Goal: Transaction & Acquisition: Book appointment/travel/reservation

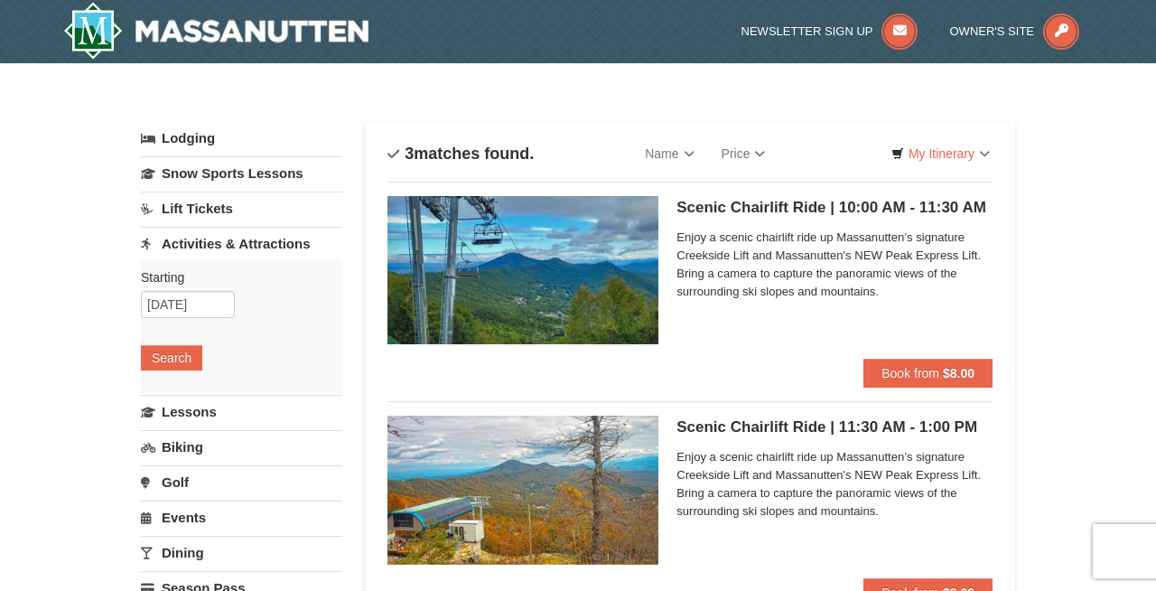
select select "10"
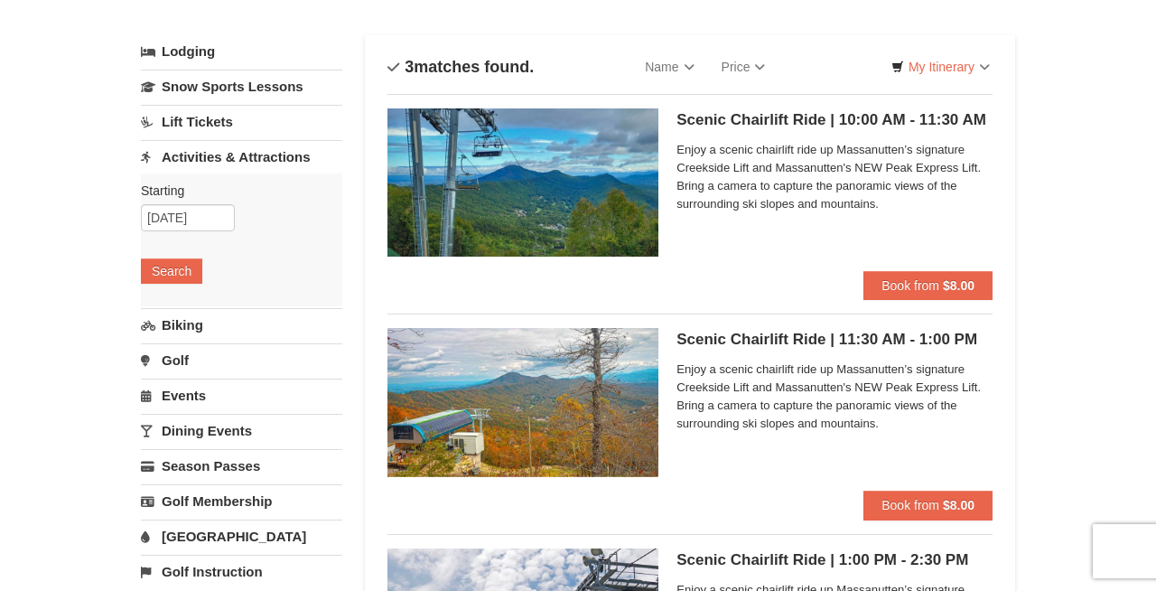
scroll to position [91, 0]
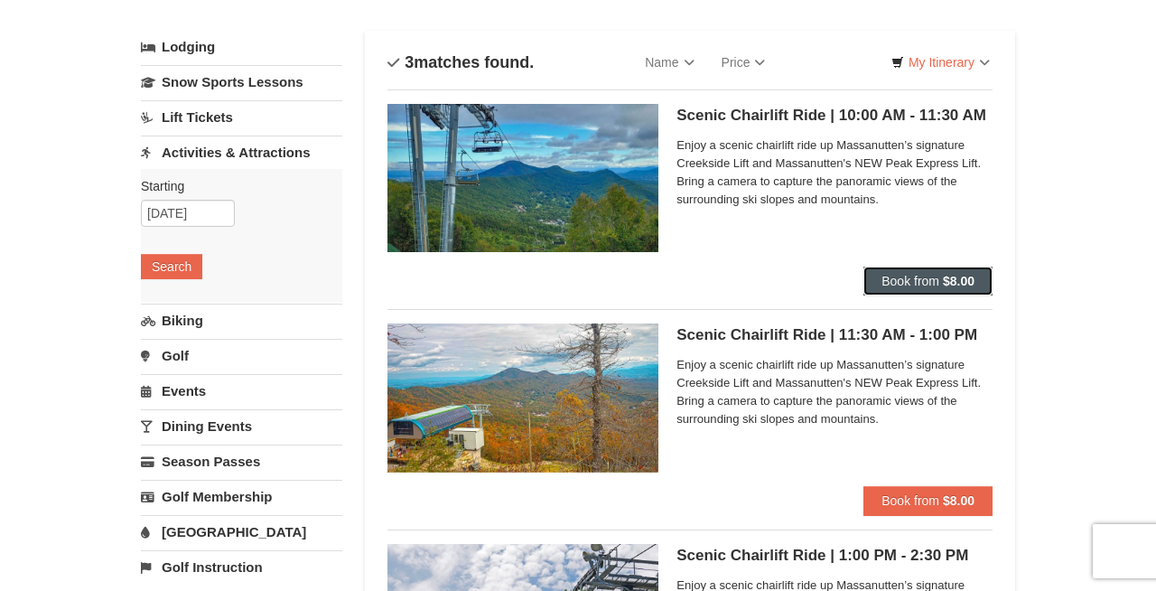
click at [948, 280] on strong "$8.00" at bounding box center [959, 281] width 32 height 14
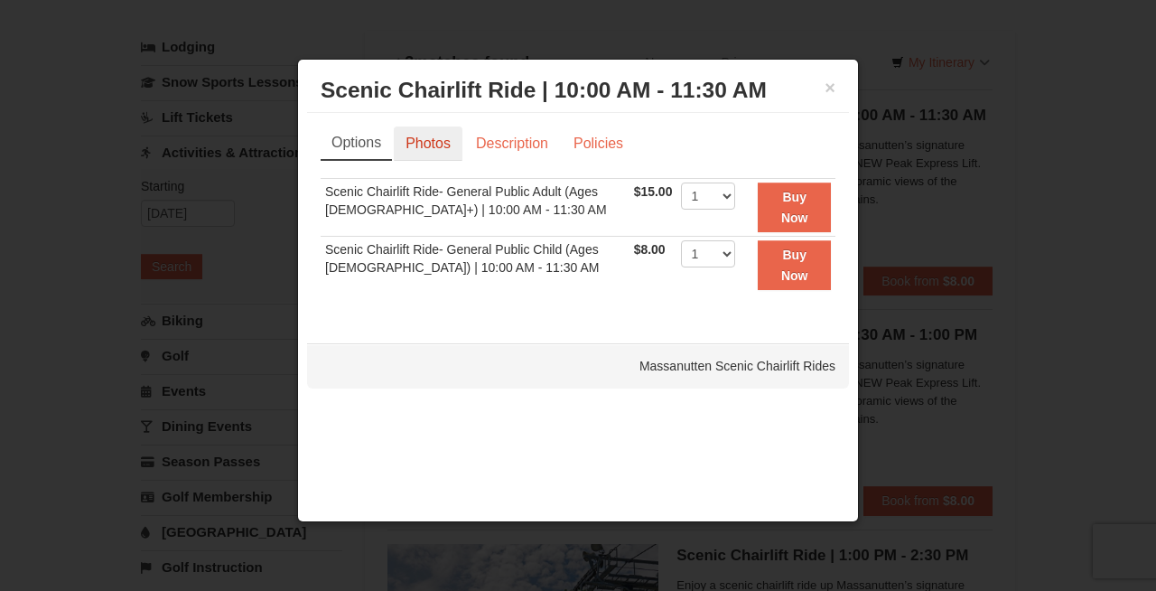
click at [437, 133] on link "Photos" at bounding box center [428, 143] width 69 height 34
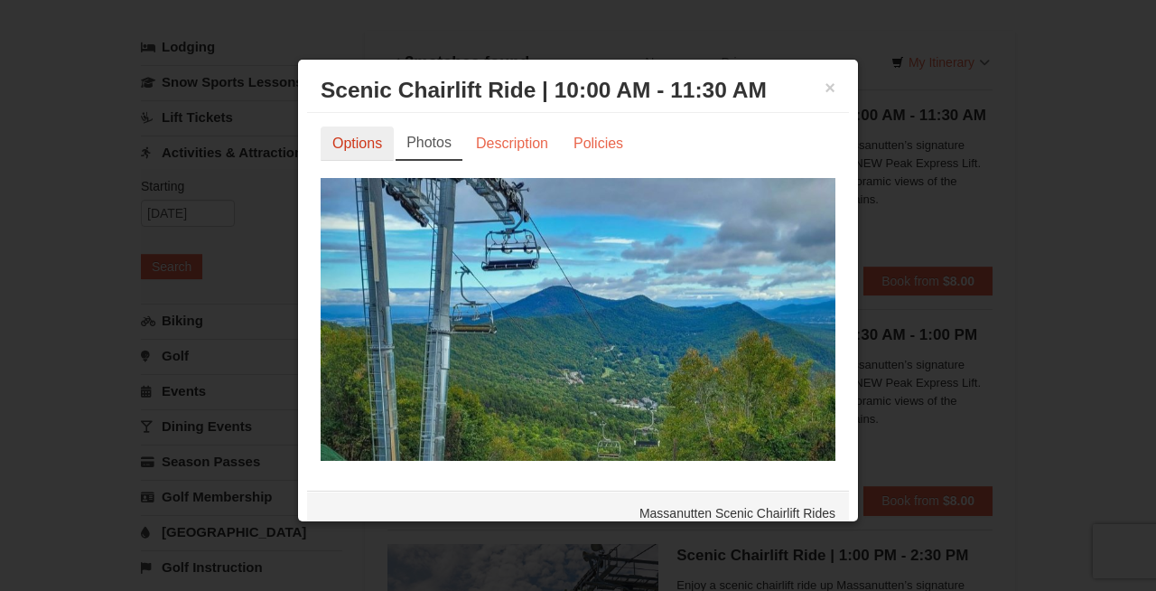
click at [354, 141] on link "Options" at bounding box center [357, 143] width 73 height 34
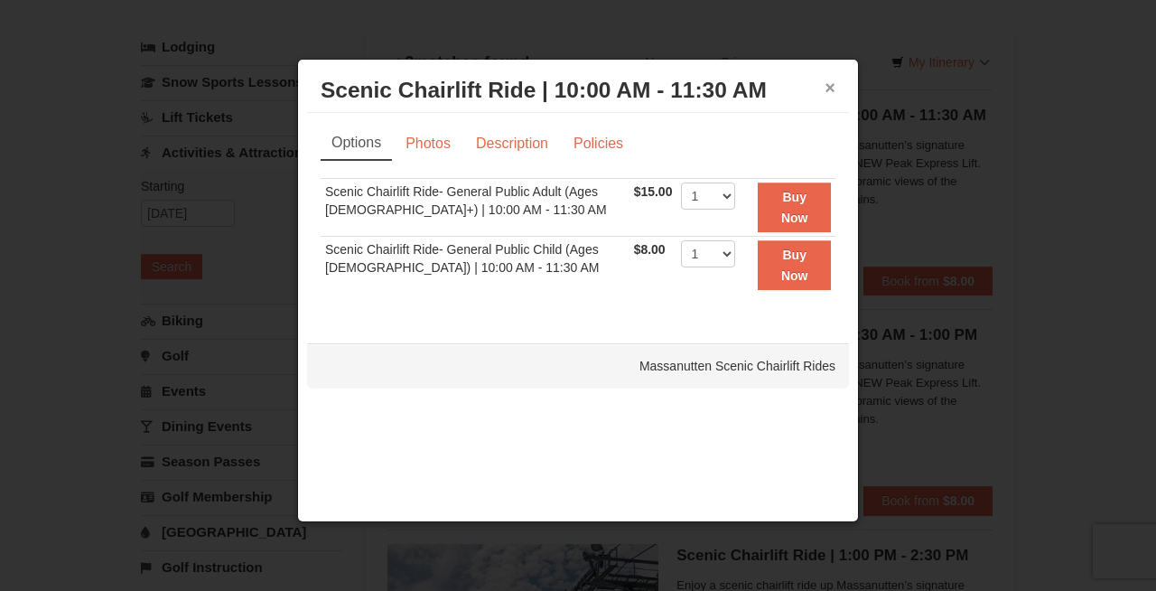
click at [831, 92] on button "×" at bounding box center [829, 88] width 11 height 18
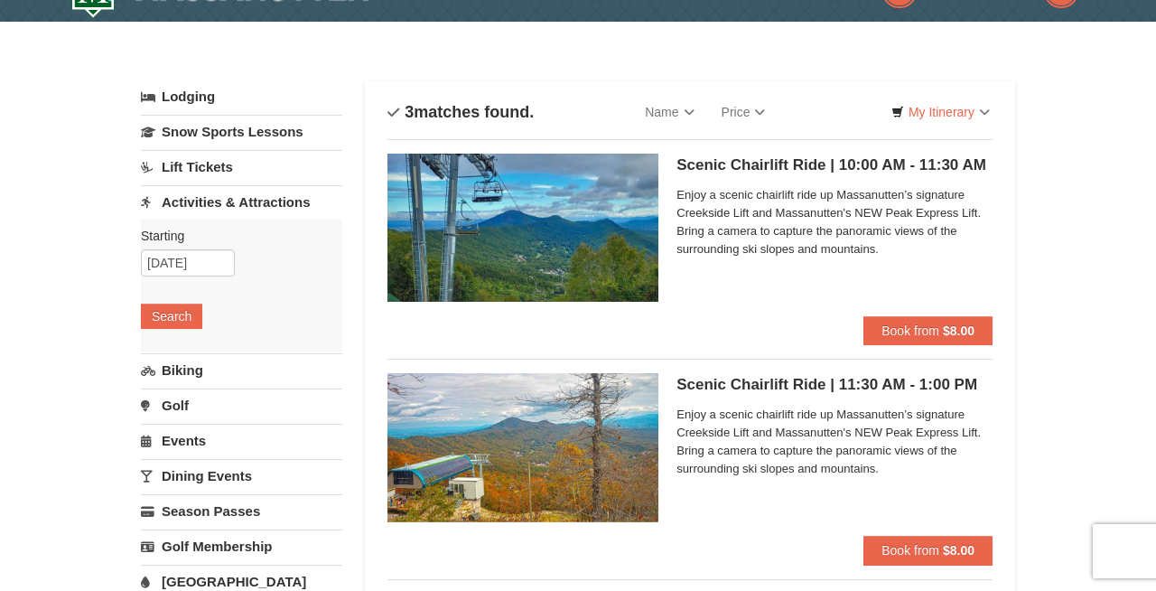
scroll to position [0, 0]
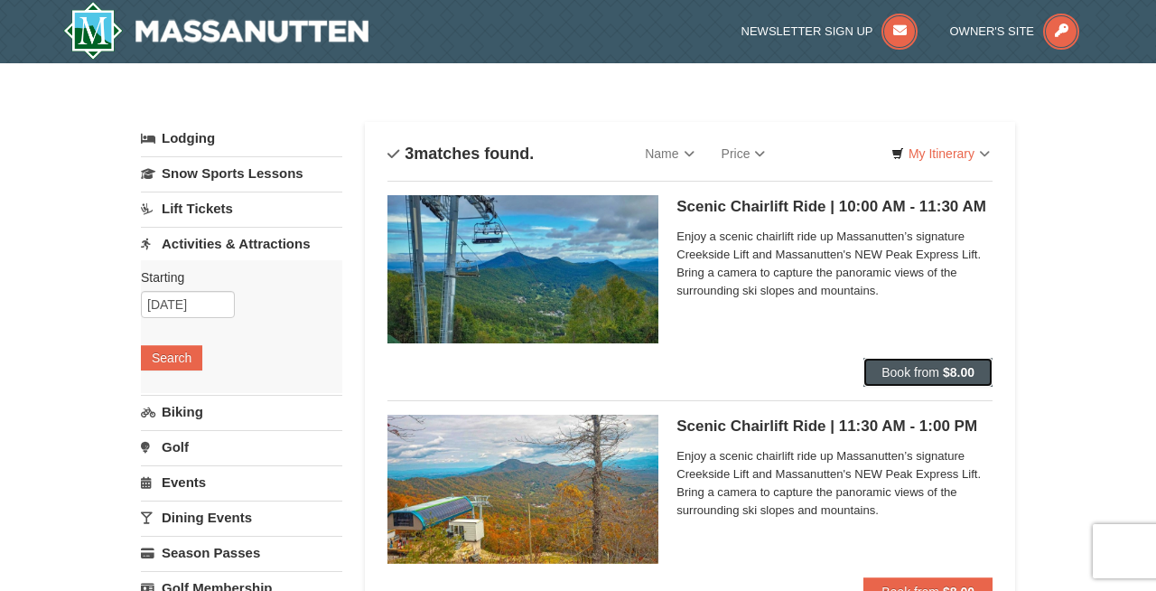
click at [923, 371] on span "Book from" at bounding box center [910, 372] width 58 height 14
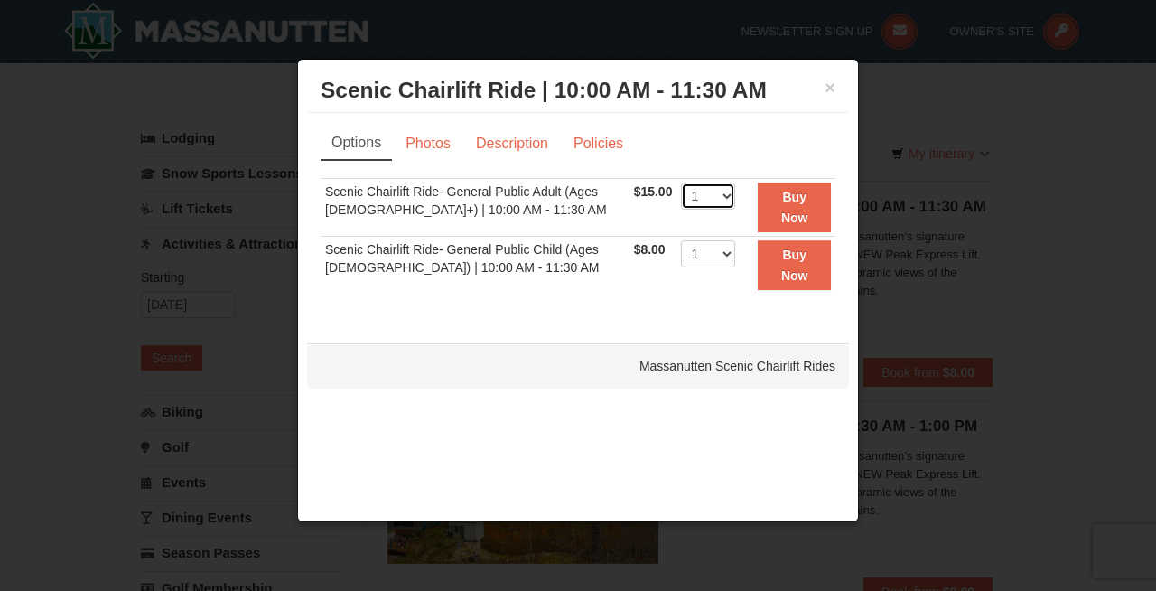
click at [721, 195] on select "1 2 3 4 5 6 7 8 9 10 11 12 13 14 15 16 17 18 19 20 21 22" at bounding box center [708, 195] width 54 height 27
select select "3"
click at [788, 224] on strong "Buy Now" at bounding box center [794, 207] width 27 height 34
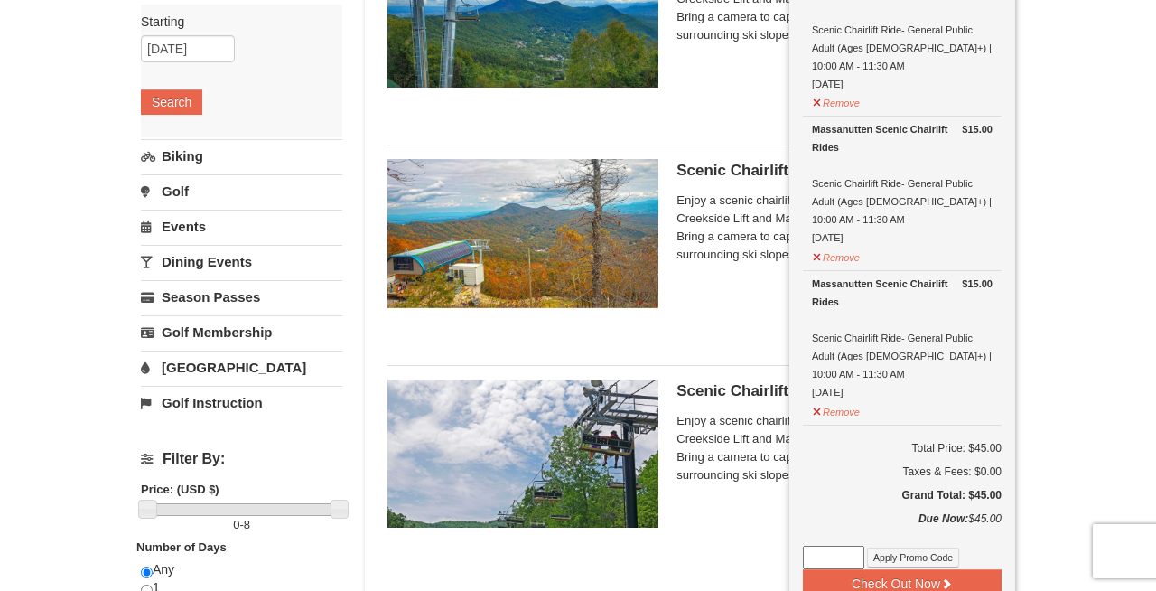
scroll to position [279, 0]
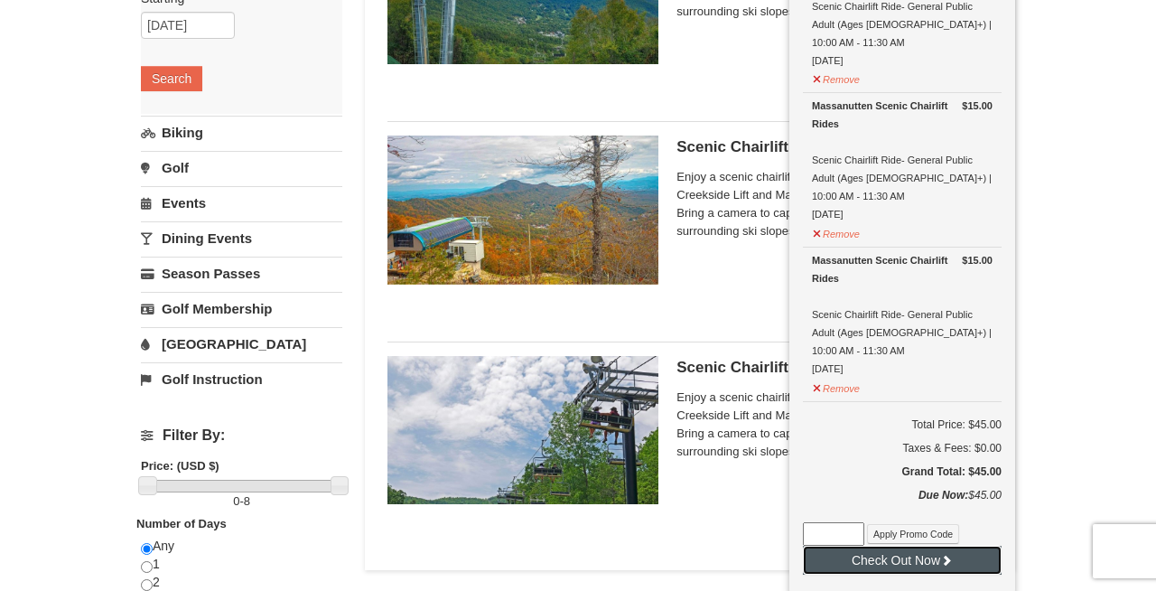
click at [864, 545] on button "Check Out Now" at bounding box center [902, 559] width 199 height 29
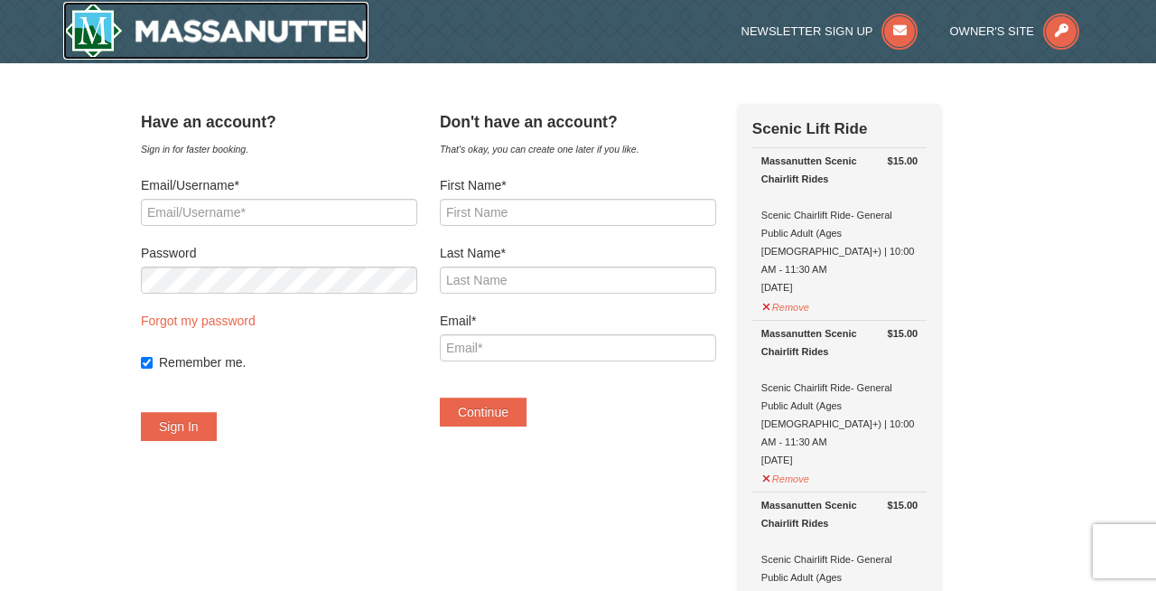
click at [257, 27] on img at bounding box center [215, 31] width 305 height 58
